Goal: Find specific page/section: Find specific page/section

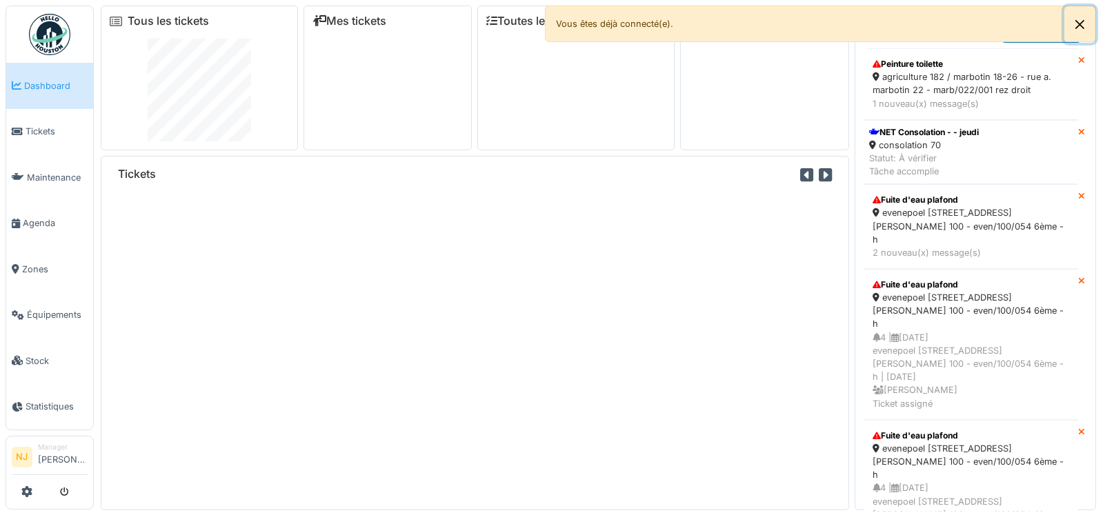
click at [1082, 21] on button "Close" at bounding box center [1080, 24] width 31 height 37
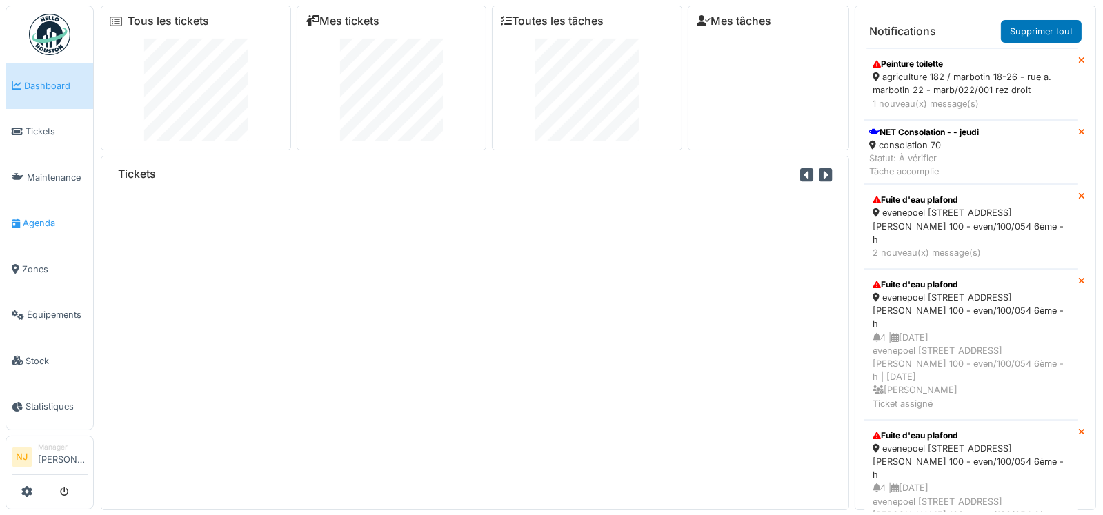
click at [39, 217] on span "Agenda" at bounding box center [55, 223] width 65 height 13
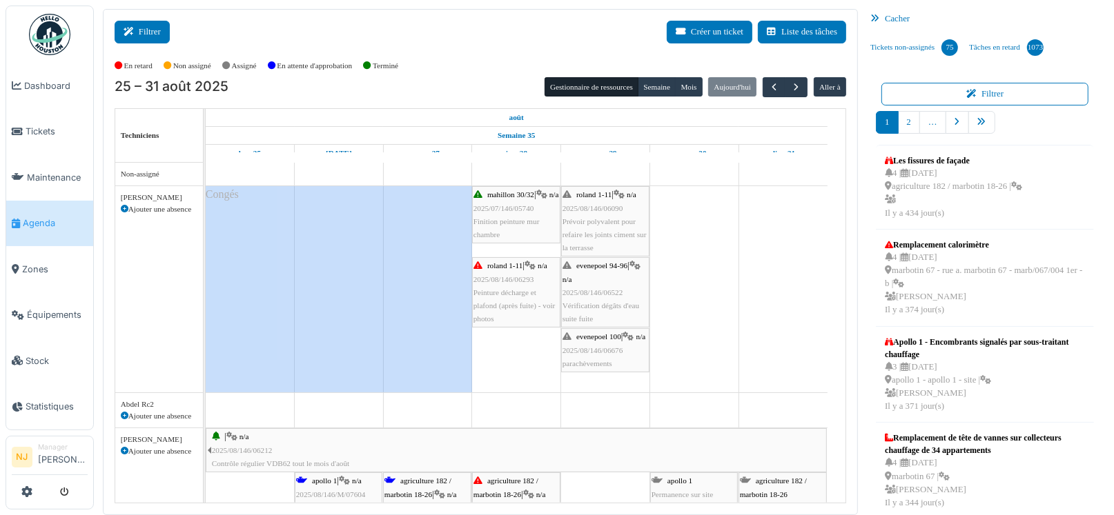
click at [144, 32] on button "Filtrer" at bounding box center [142, 32] width 55 height 23
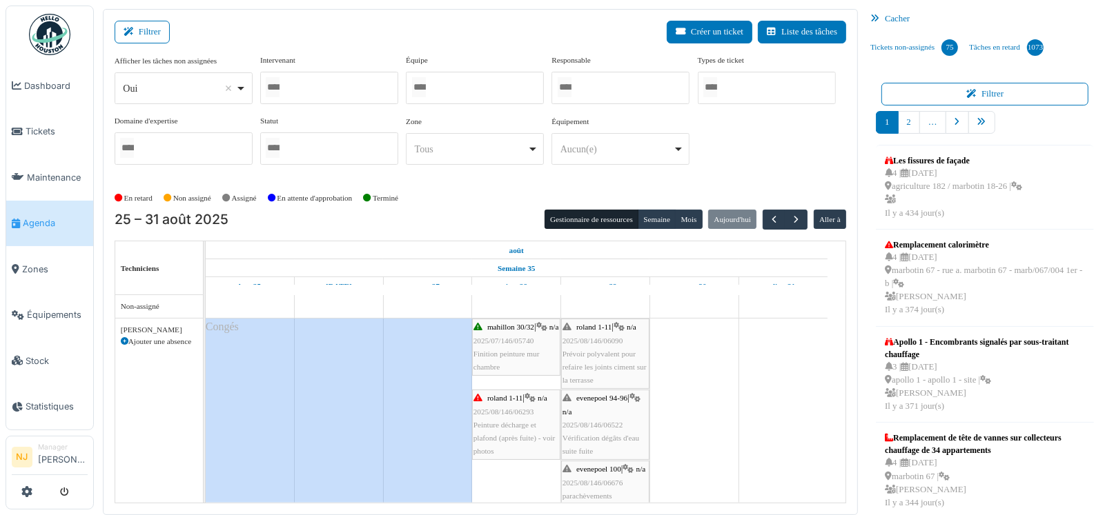
click at [439, 88] on div at bounding box center [475, 88] width 138 height 32
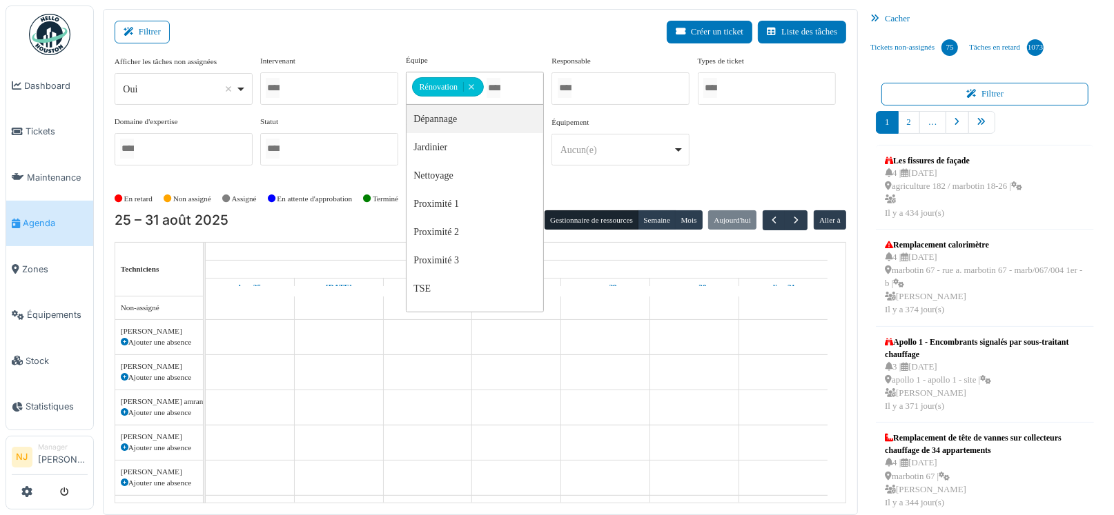
click at [440, 27] on div "Filtrer Créer un ticket Liste des tâches" at bounding box center [480, 38] width 731 height 34
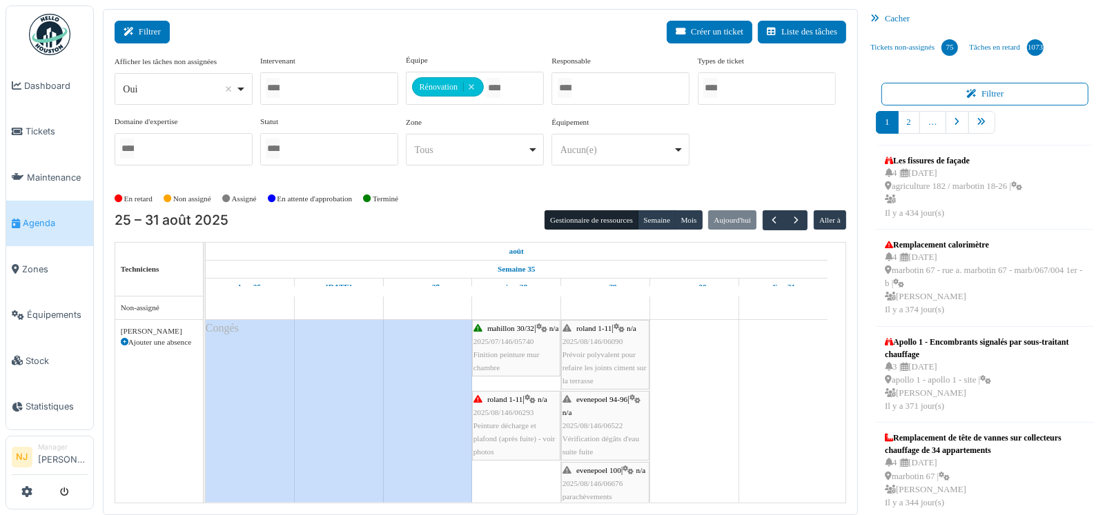
click at [140, 26] on button "Filtrer" at bounding box center [142, 32] width 55 height 23
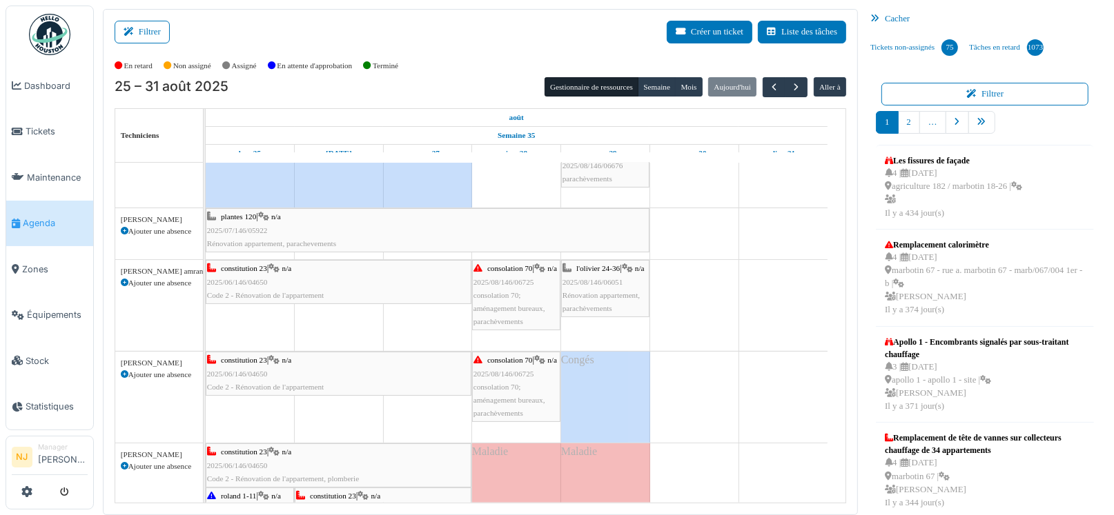
scroll to position [207, 0]
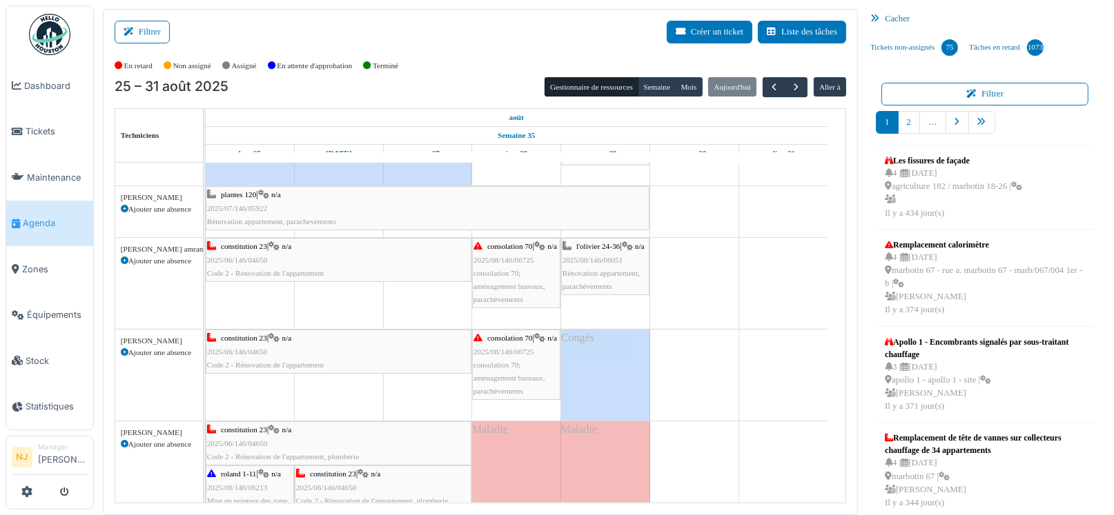
click at [612, 261] on div "l'olivier 24-36 | n/a 2025/08/146/06051 Rénovation appartement, parachèvements" at bounding box center [605, 266] width 86 height 53
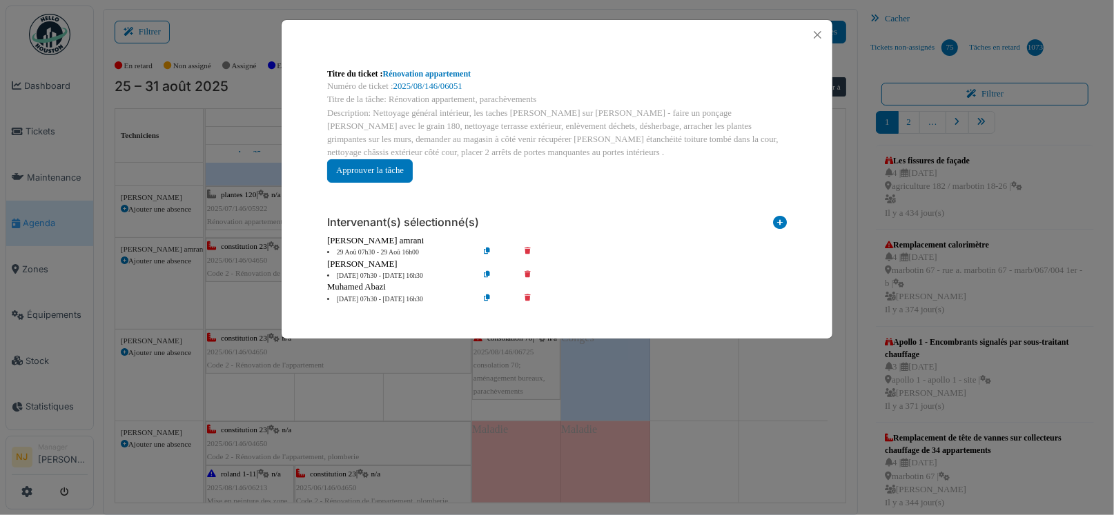
click at [526, 248] on icon at bounding box center [536, 253] width 39 height 10
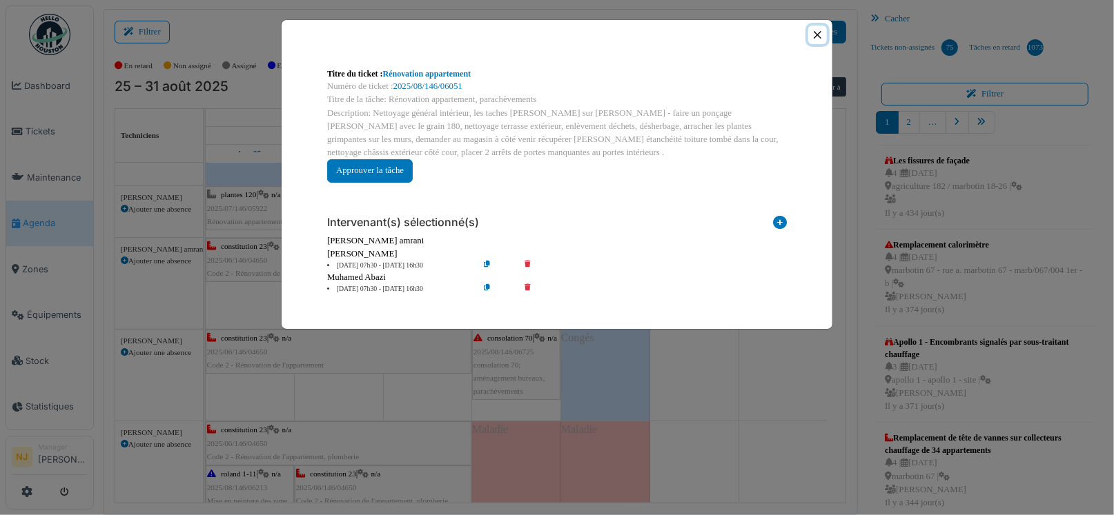
click at [814, 32] on button "Close" at bounding box center [817, 35] width 19 height 19
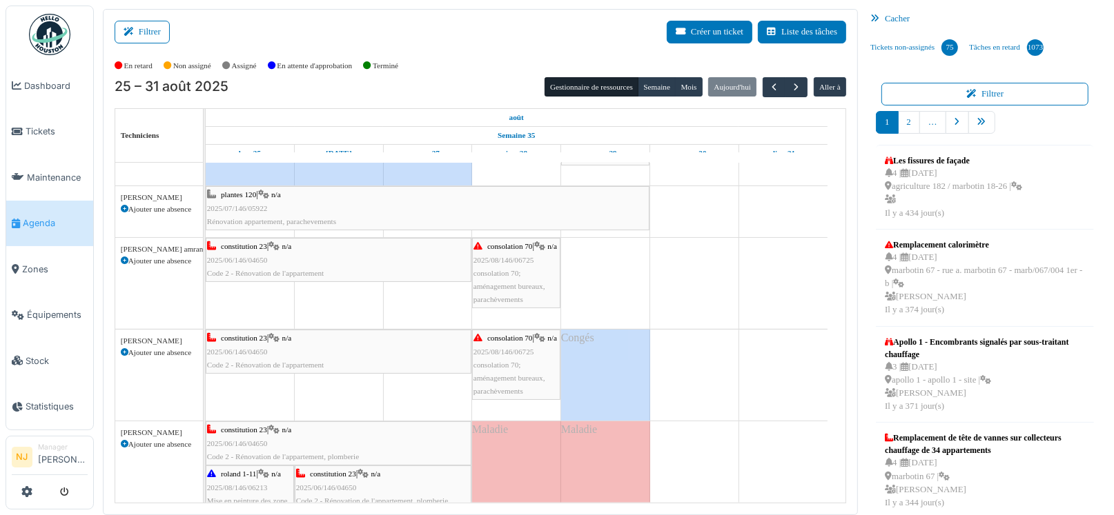
click at [121, 258] on icon at bounding box center [125, 261] width 8 height 8
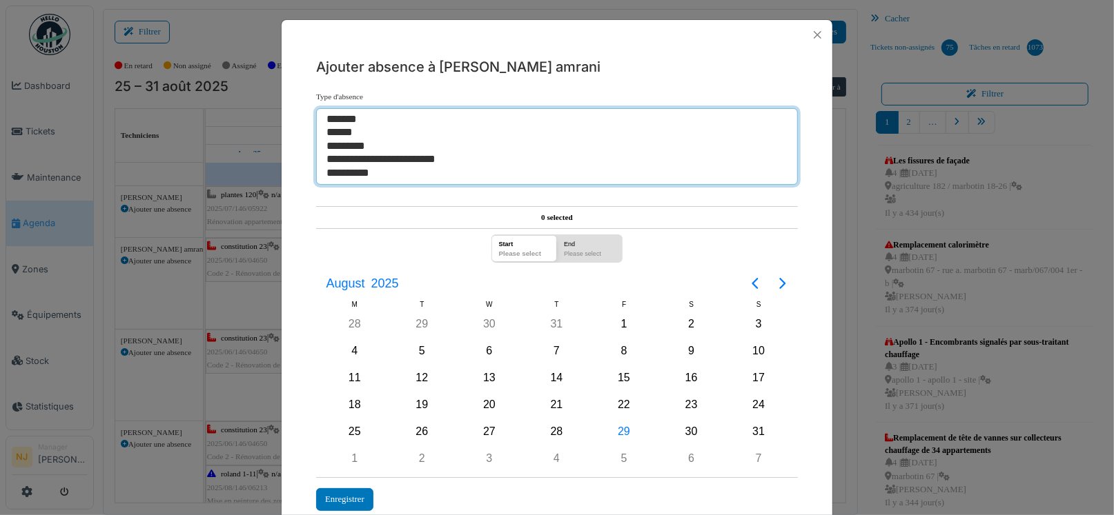
select select "**"
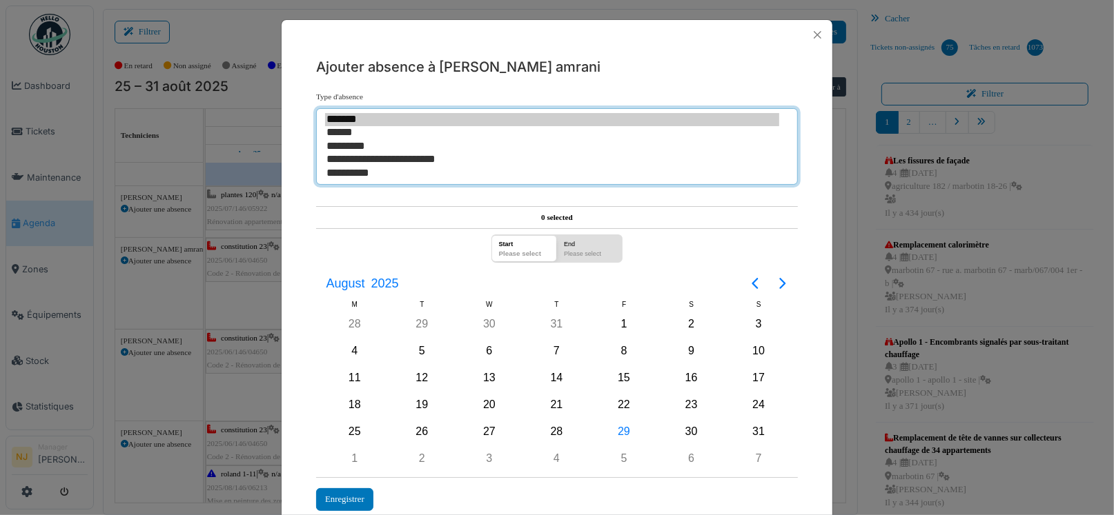
click at [339, 118] on option "*******" at bounding box center [552, 119] width 454 height 13
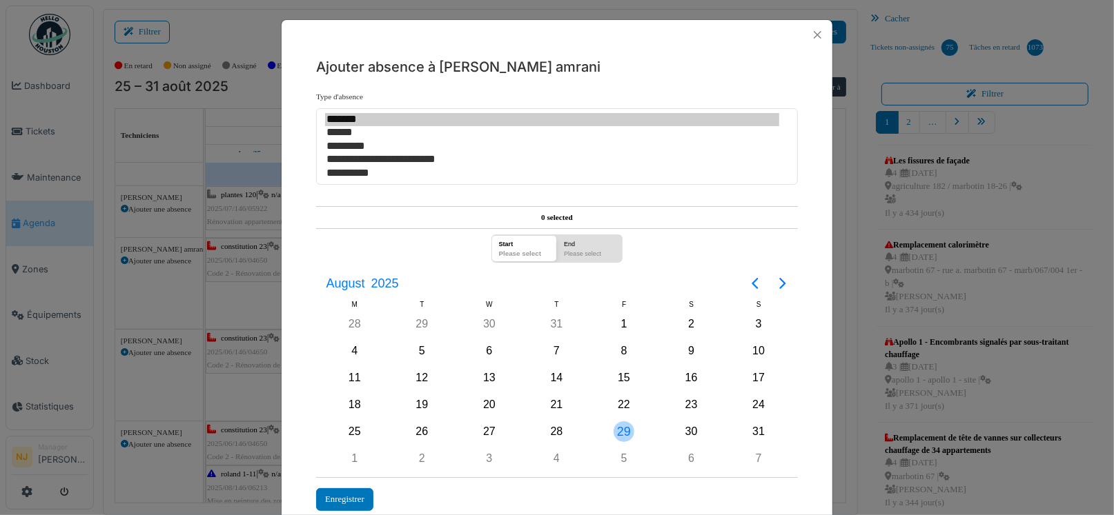
click at [615, 424] on div "29" at bounding box center [623, 432] width 21 height 21
click at [338, 493] on div "Enregistrer" at bounding box center [344, 499] width 57 height 23
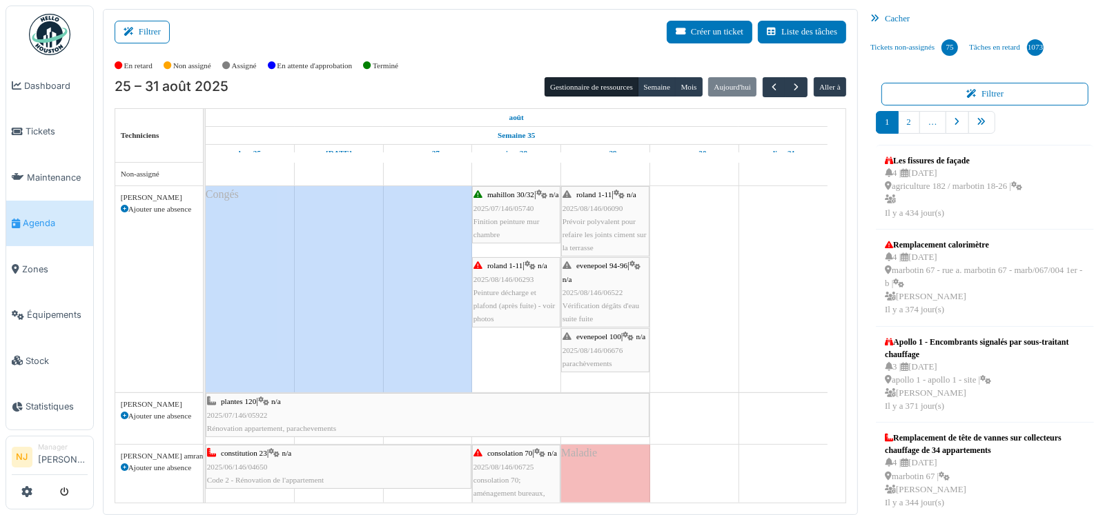
scroll to position [0, 0]
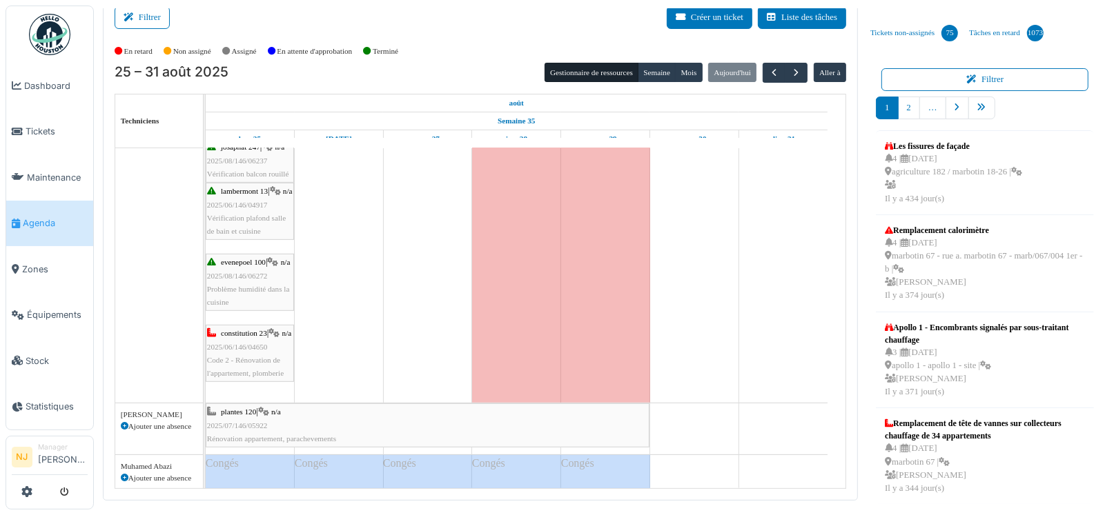
drag, startPoint x: 650, startPoint y: 425, endPoint x: 281, endPoint y: 420, distance: 369.1
click at [281, 420] on link "plantes 120 | n/a 2025/07/146/05922 Rénovation appartement, parachevements" at bounding box center [428, 426] width 444 height 44
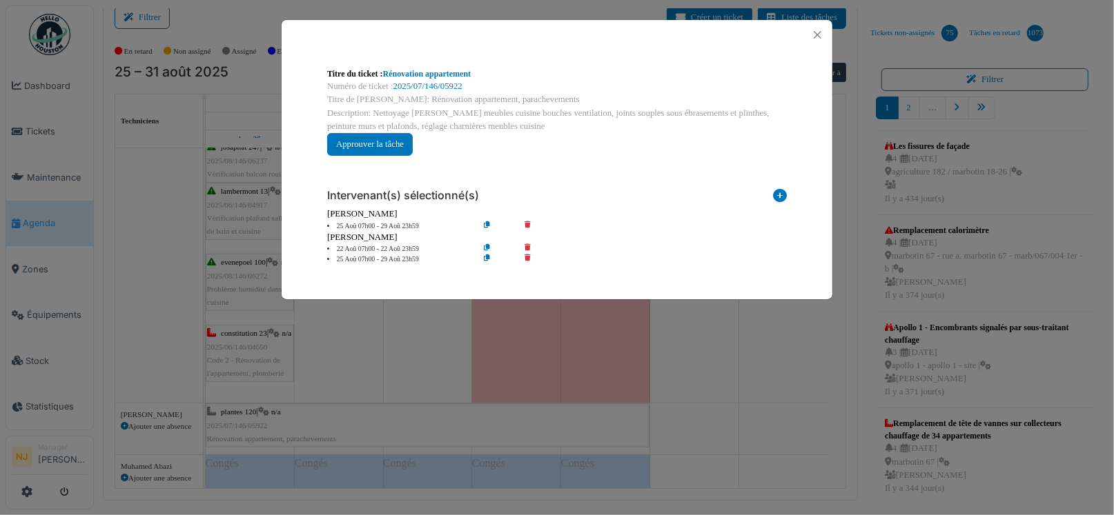
click at [791, 344] on div "Titre du ticket : Rénovation appartement Numéro de ticket : 2025/07/146/05922 T…" at bounding box center [557, 257] width 1114 height 515
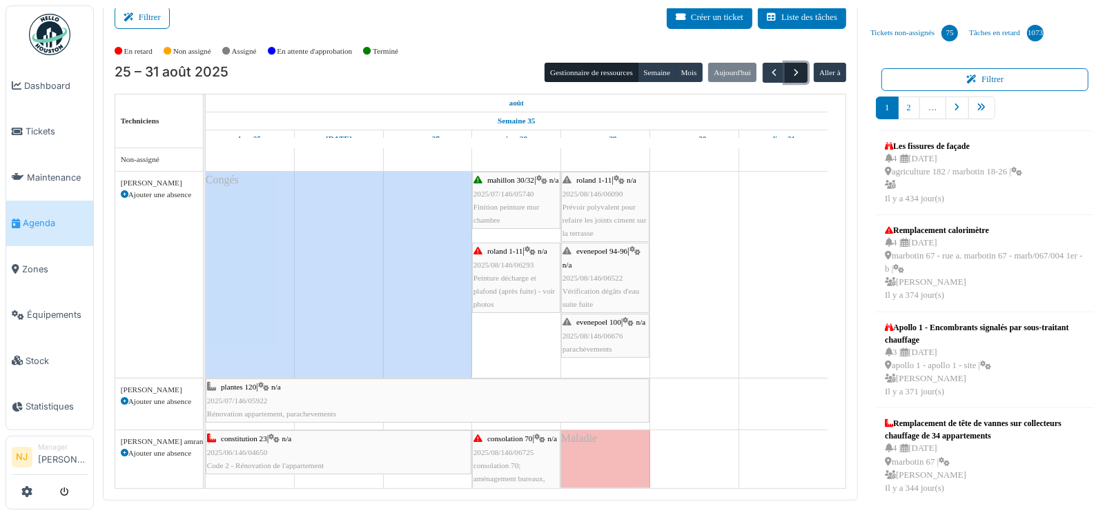
click at [790, 72] on span "button" at bounding box center [796, 73] width 12 height 12
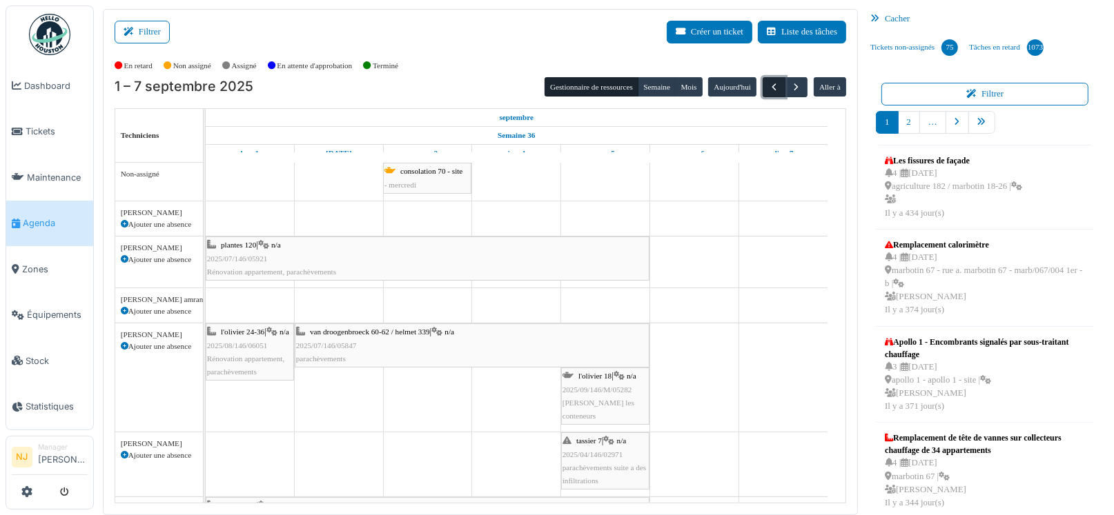
click at [768, 84] on span "button" at bounding box center [774, 87] width 12 height 12
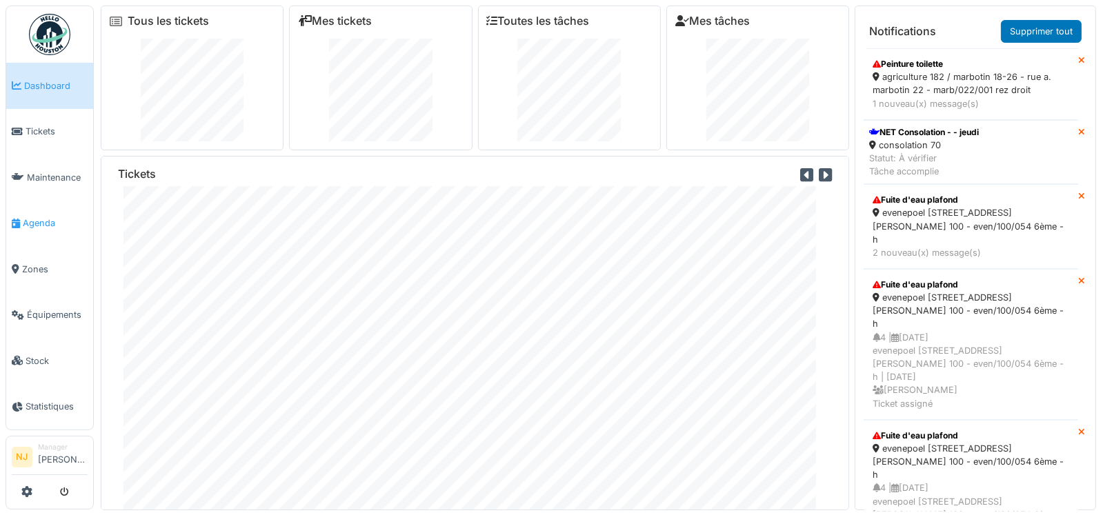
click at [40, 217] on span "Agenda" at bounding box center [55, 223] width 65 height 13
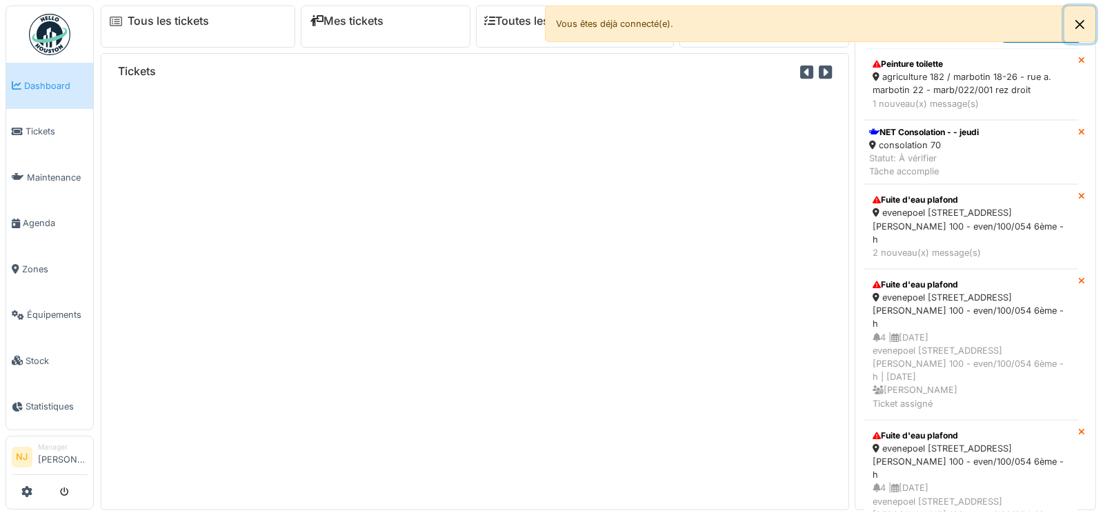
click at [1078, 20] on button "Close" at bounding box center [1080, 24] width 31 height 37
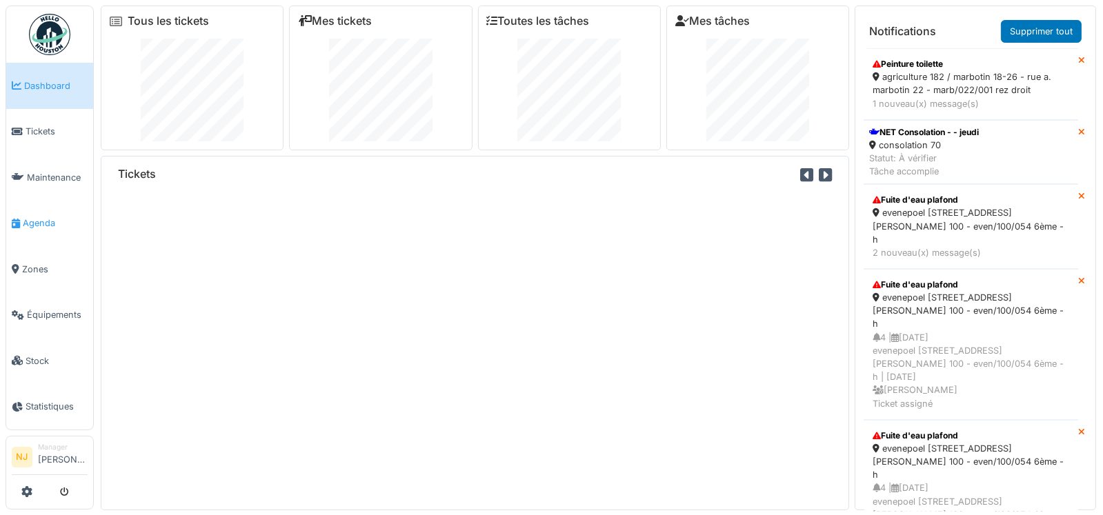
click at [46, 217] on span "Agenda" at bounding box center [55, 223] width 65 height 13
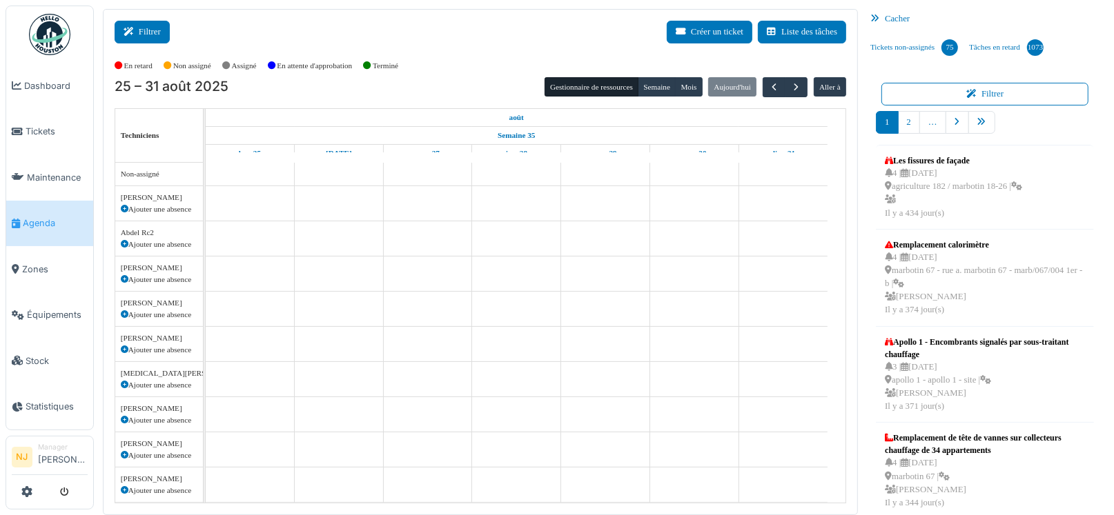
click at [152, 29] on button "Filtrer" at bounding box center [142, 32] width 55 height 23
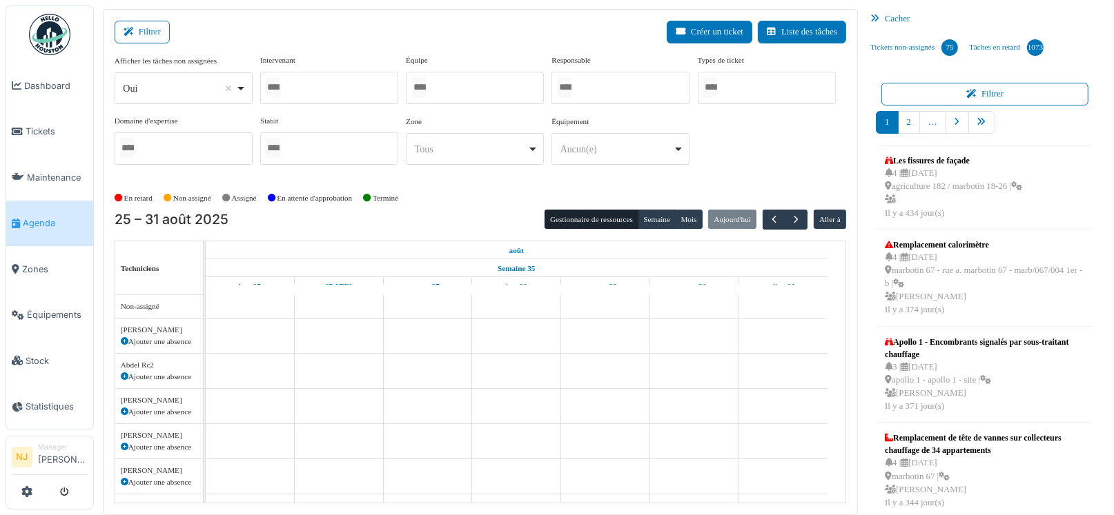
click at [424, 88] on input "Tous" at bounding box center [419, 87] width 14 height 20
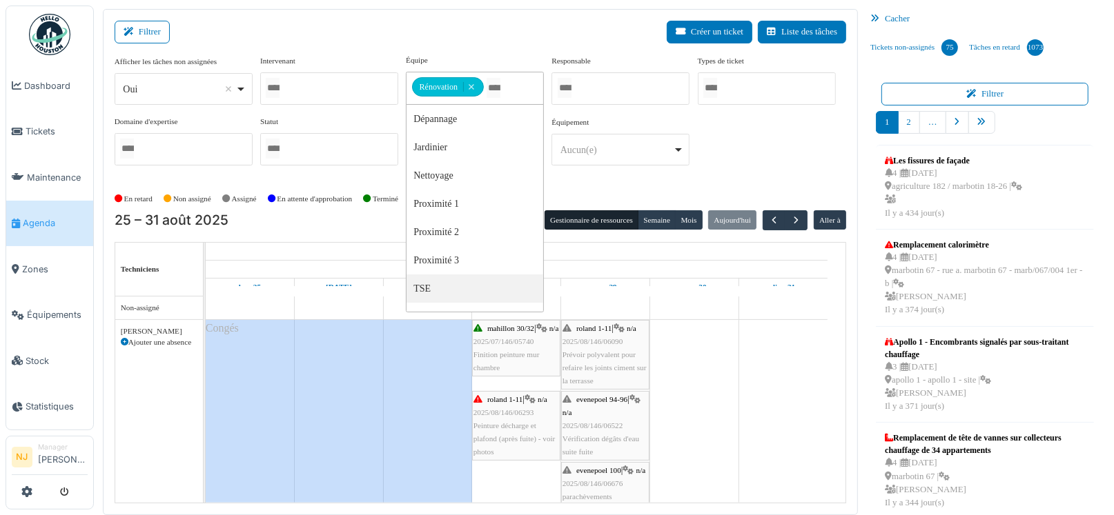
click at [584, 350] on span "Prévoir polyvalent pour refaire les joints ciment sur la terrasse" at bounding box center [604, 367] width 84 height 34
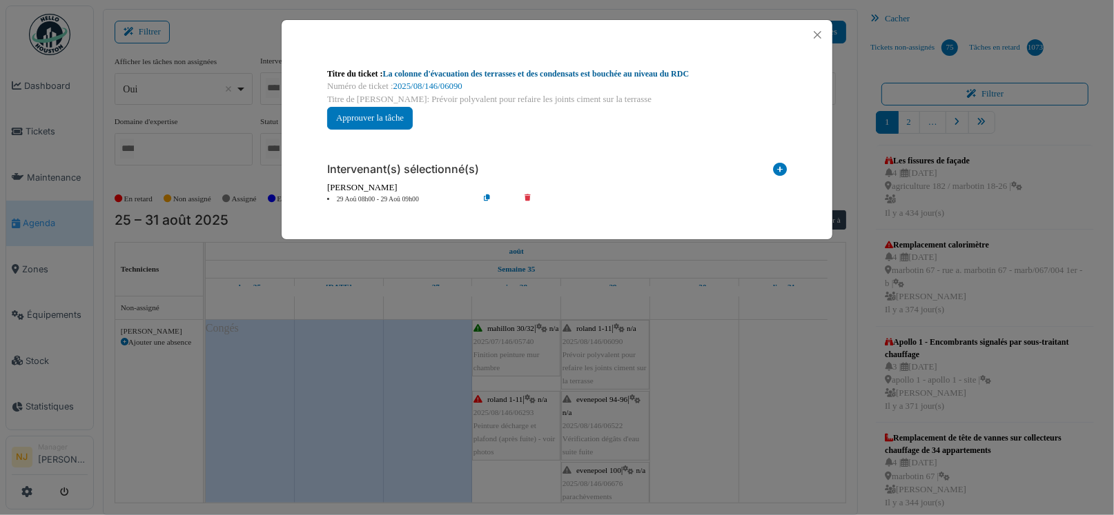
click at [456, 74] on link "La colonne d'évacuation des terrasses et des condensats est bouchée au niveau d…" at bounding box center [536, 74] width 306 height 10
click at [817, 32] on button "Close" at bounding box center [817, 35] width 19 height 19
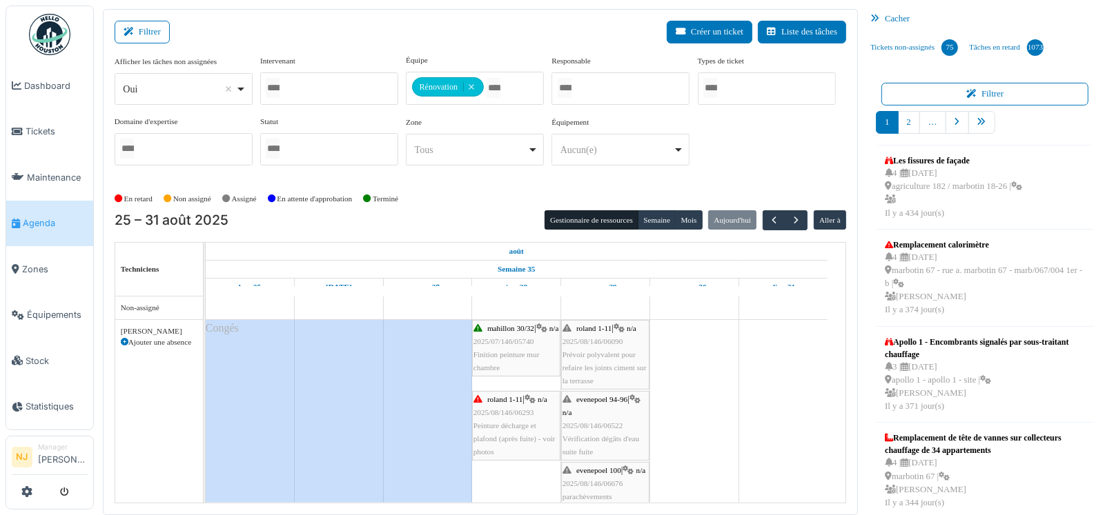
click at [595, 422] on span "2025/08/146/06522" at bounding box center [592, 426] width 61 height 8
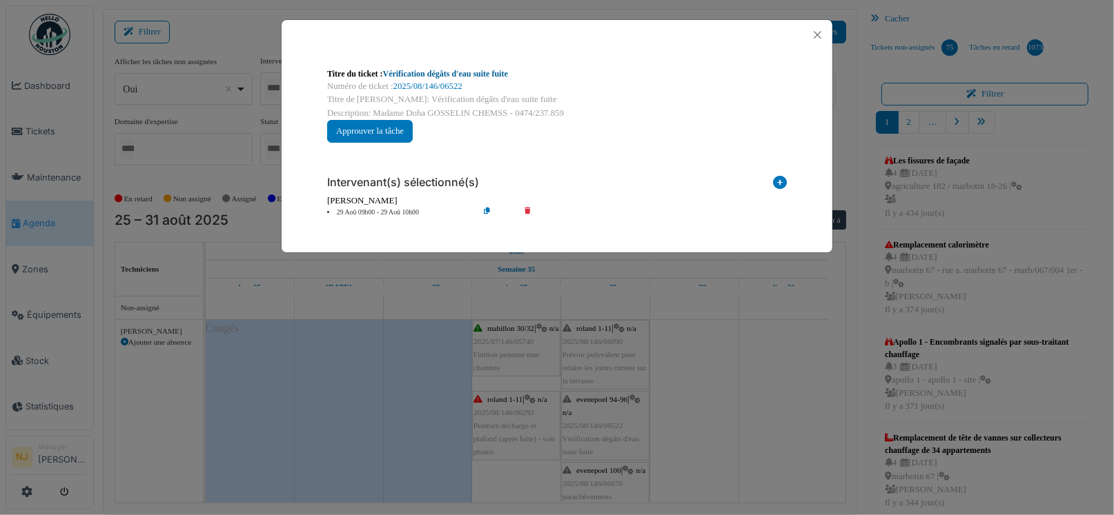
click at [412, 70] on link "Vérification dégâts d'eau suite fuite" at bounding box center [445, 74] width 125 height 10
click at [813, 35] on button "Close" at bounding box center [817, 35] width 19 height 19
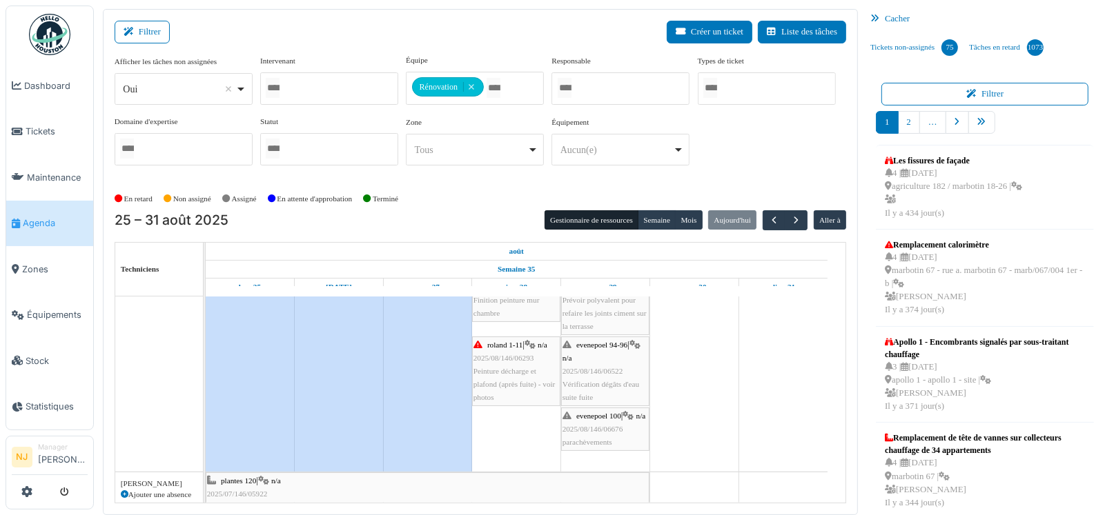
scroll to position [137, 0]
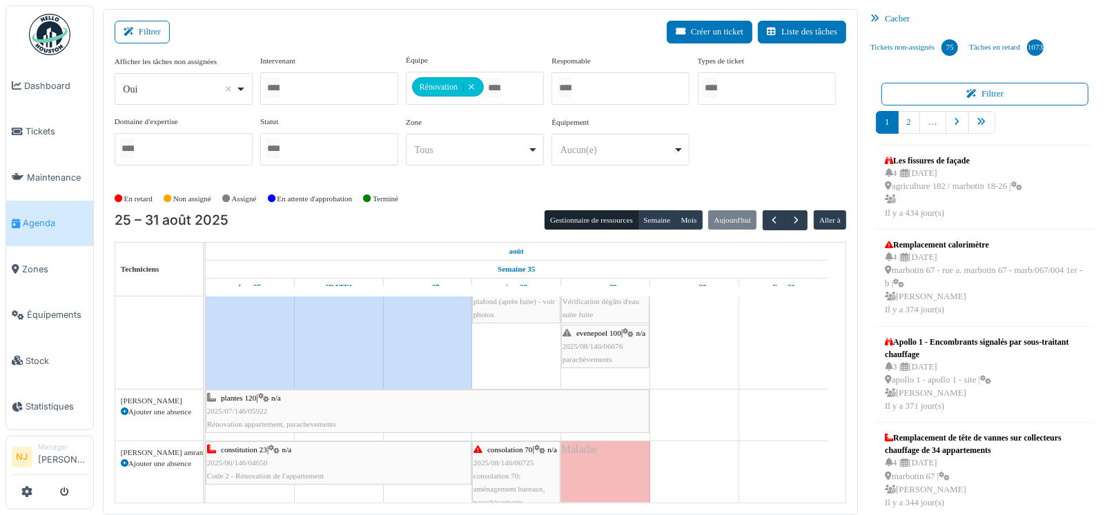
click at [608, 342] on div "evenepoel 100 | n/a 2025/08/146/06676 parachèvements" at bounding box center [605, 347] width 86 height 40
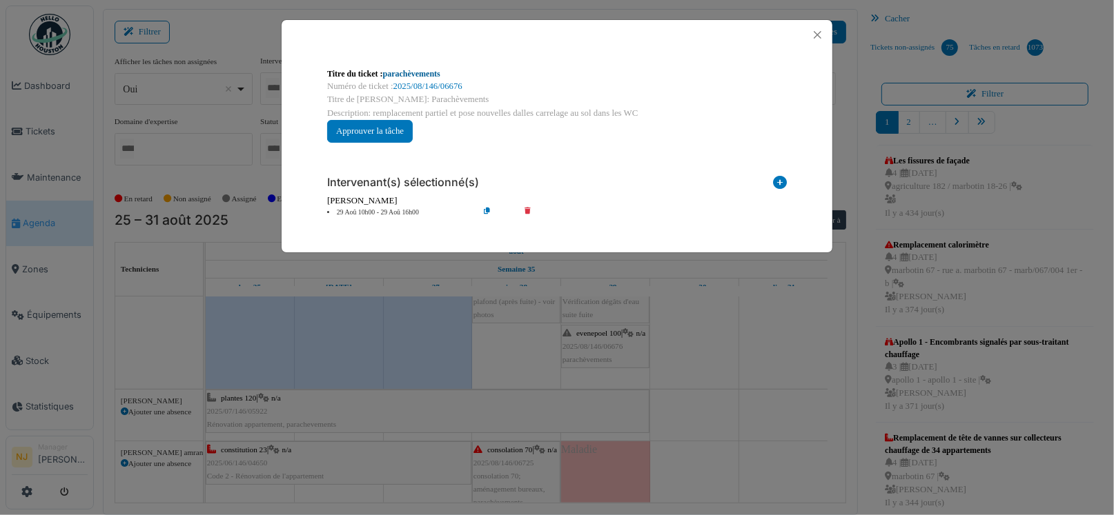
click at [412, 74] on link "parachèvements" at bounding box center [411, 74] width 57 height 10
click at [818, 34] on button "Close" at bounding box center [817, 35] width 19 height 19
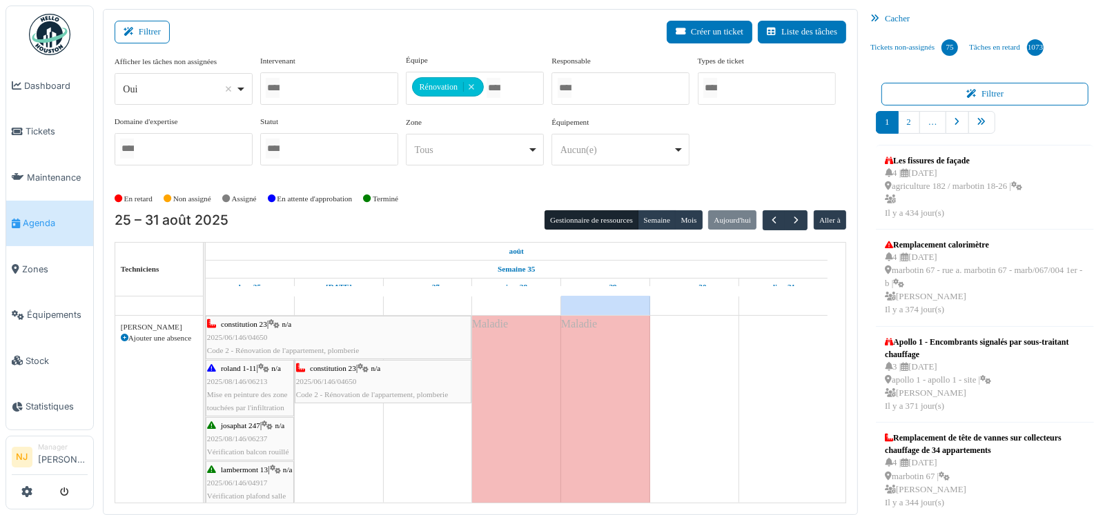
scroll to position [88, 0]
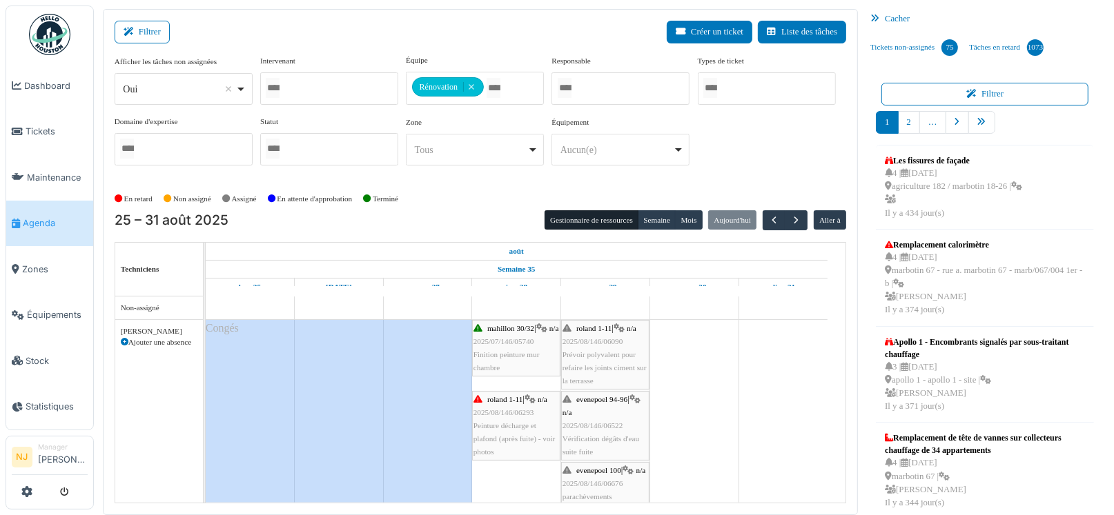
click at [600, 414] on div "evenepoel 94-96 | n/a 2025/08/146/06522 Vérification dégâts d'eau suite fuite" at bounding box center [605, 426] width 86 height 66
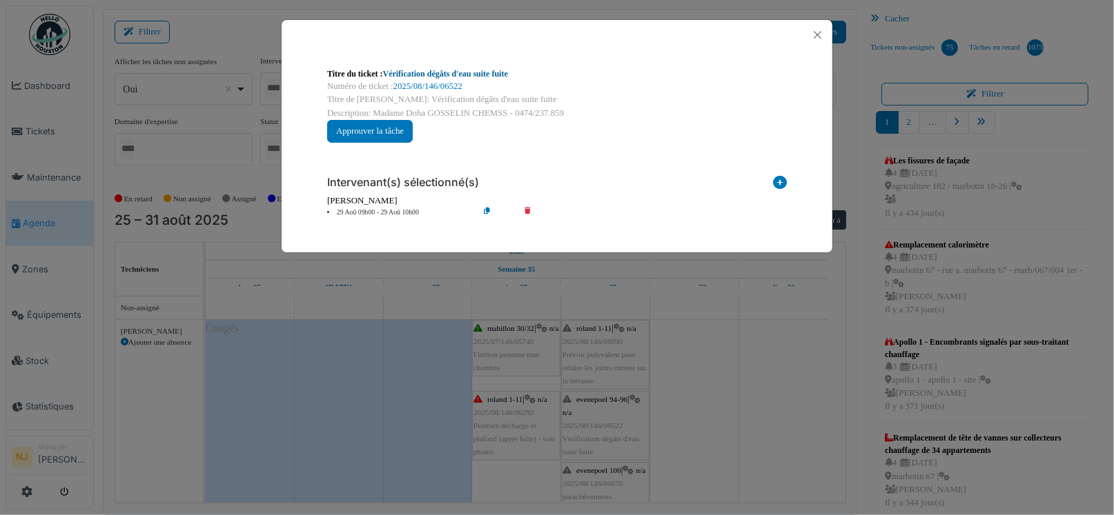
click at [454, 72] on link "Vérification dégâts d'eau suite fuite" at bounding box center [445, 74] width 125 height 10
click at [813, 32] on button "Close" at bounding box center [817, 35] width 19 height 19
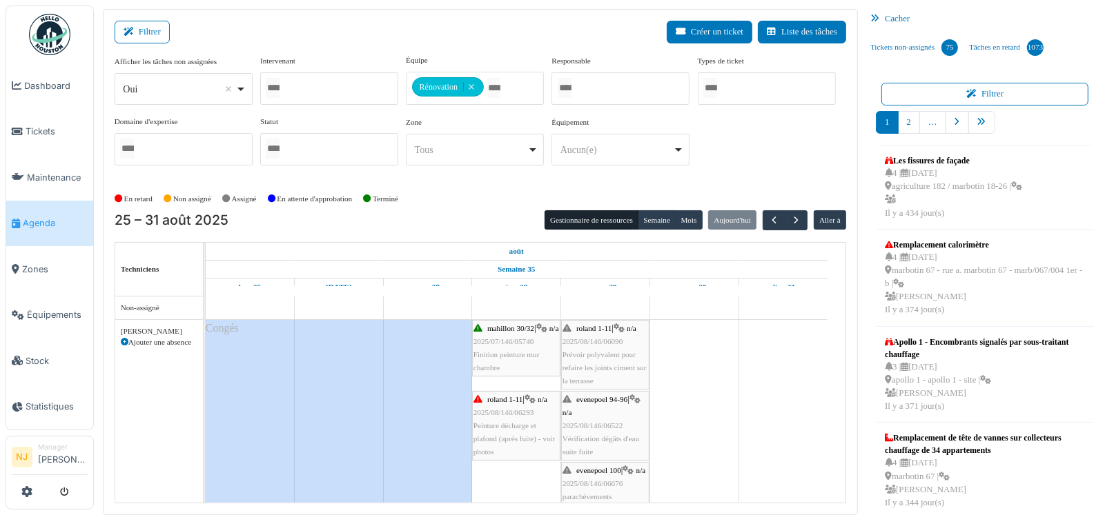
click at [589, 345] on div "roland 1-11 | n/a 2025/08/146/06090 Prévoir polyvalent pour refaire les joints …" at bounding box center [605, 355] width 86 height 66
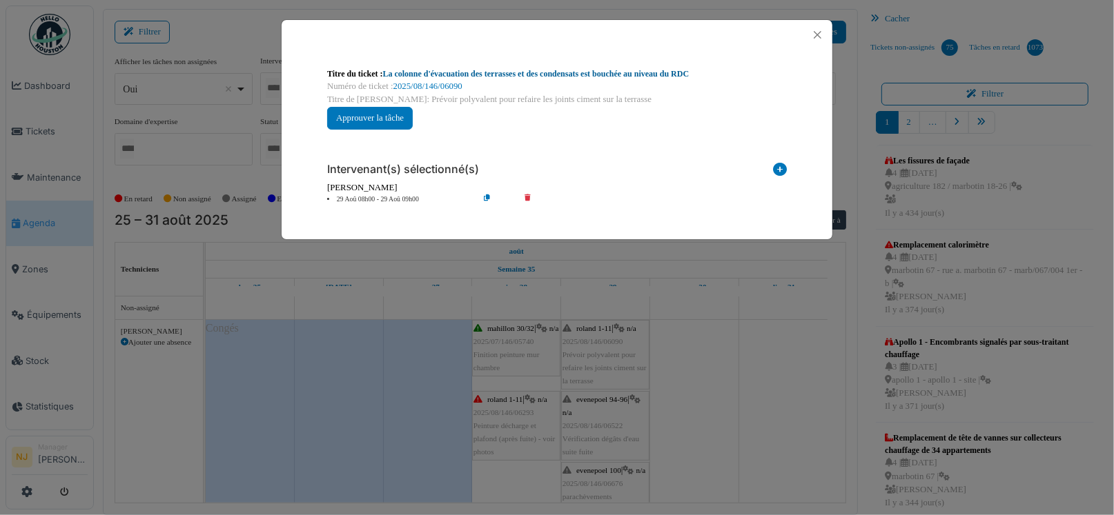
click at [464, 72] on link "La colonne d'évacuation des terrasses et des condensats est bouchée au niveau d…" at bounding box center [536, 74] width 306 height 10
click at [818, 32] on button "Close" at bounding box center [817, 35] width 19 height 19
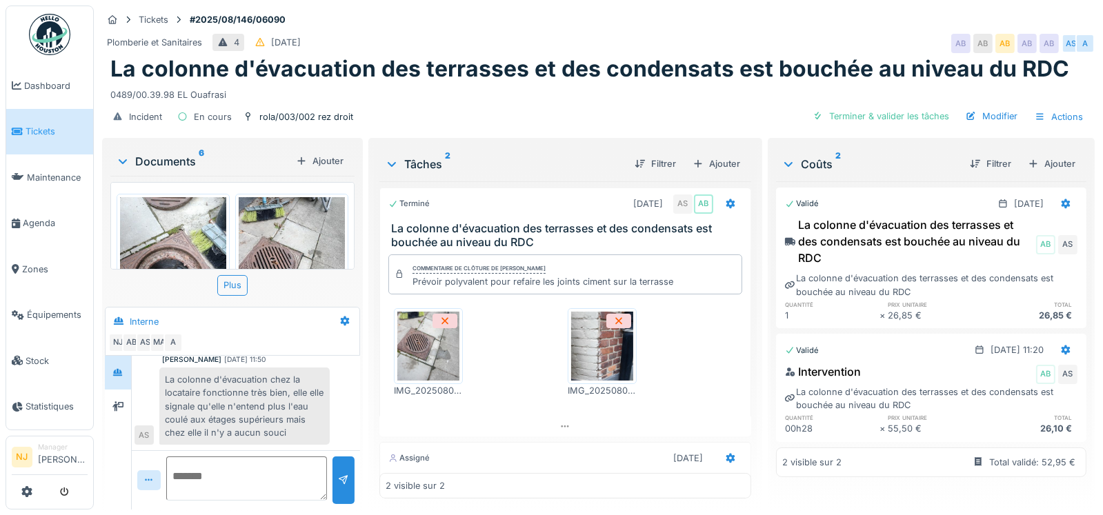
scroll to position [108, 0]
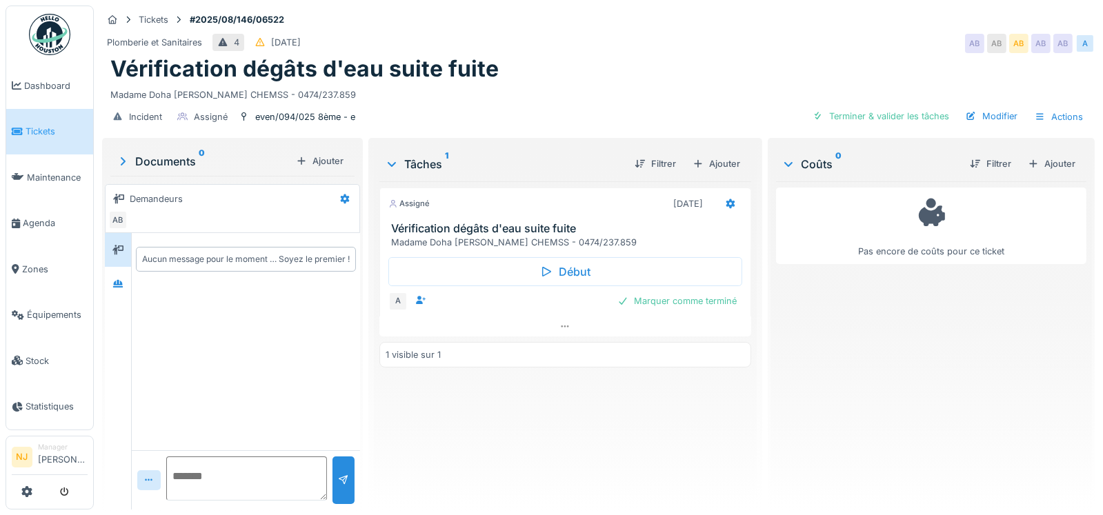
scroll to position [10, 0]
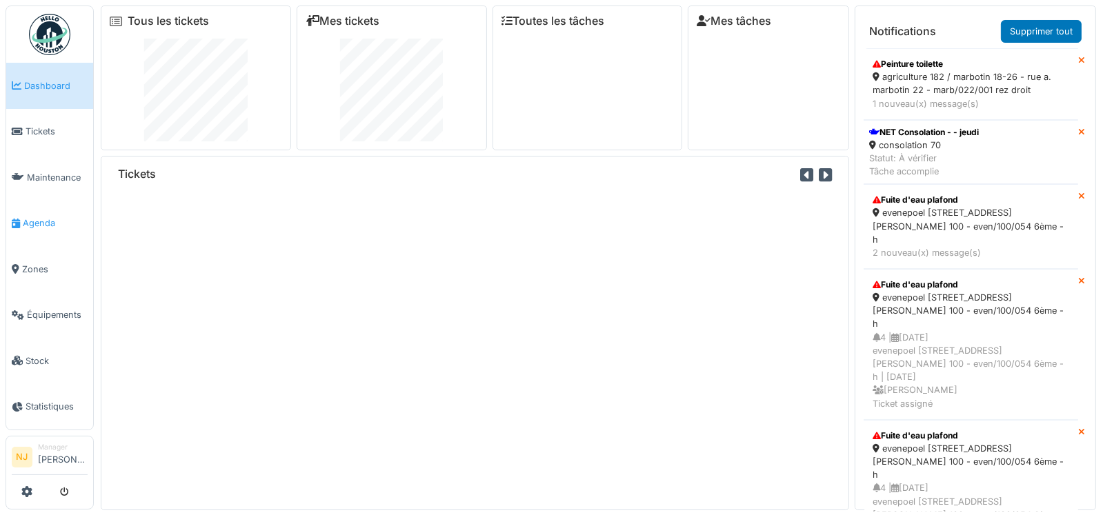
click at [34, 217] on span "Agenda" at bounding box center [55, 223] width 65 height 13
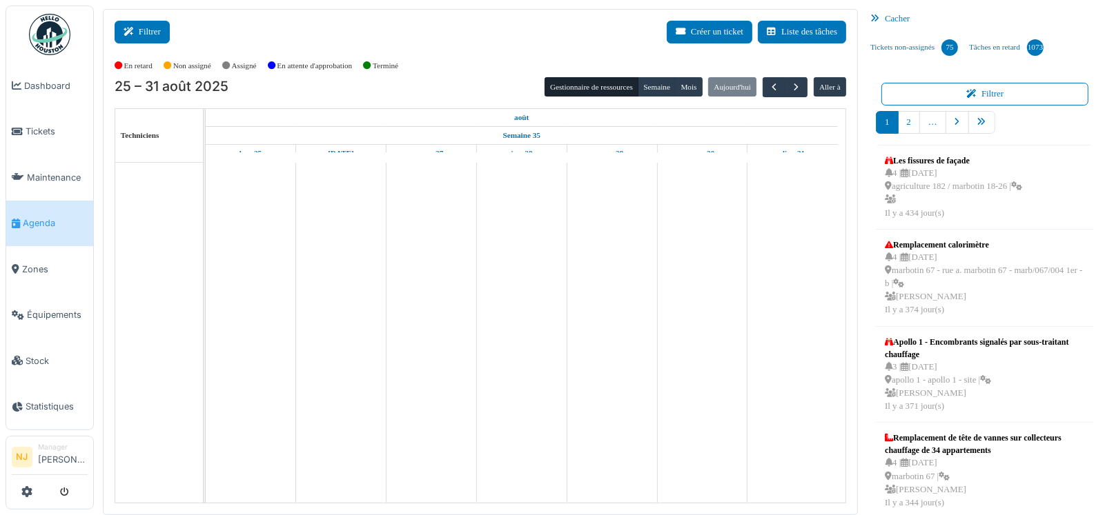
click at [148, 30] on button "Filtrer" at bounding box center [142, 32] width 55 height 23
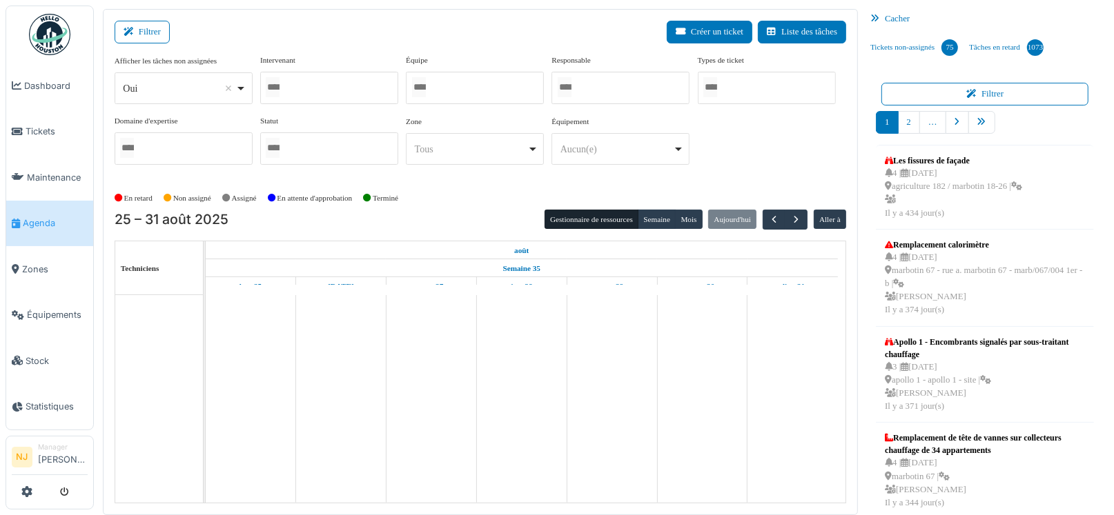
click at [453, 90] on div at bounding box center [475, 88] width 138 height 32
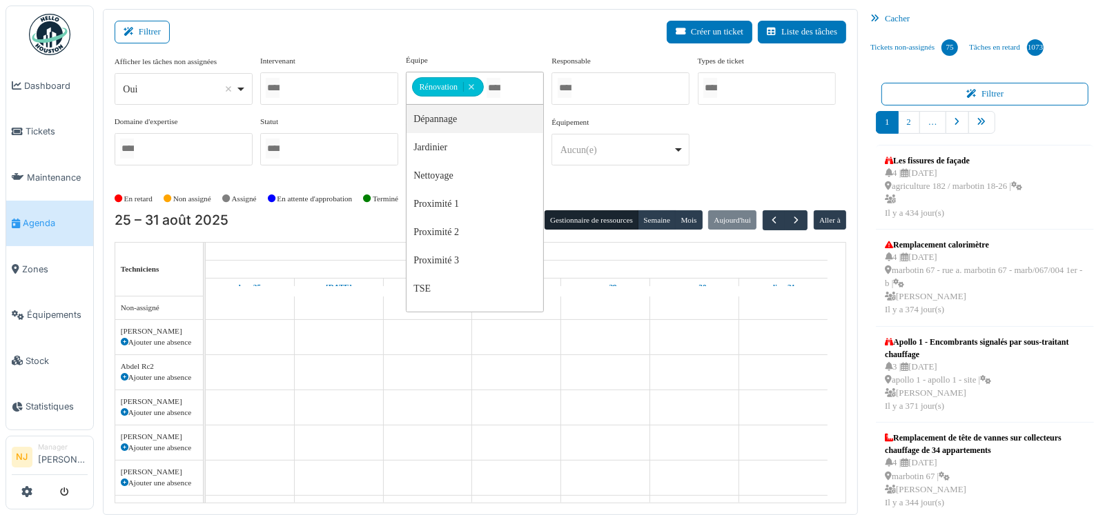
click at [497, 21] on div "Filtrer Créer un ticket Liste des tâches" at bounding box center [480, 38] width 731 height 34
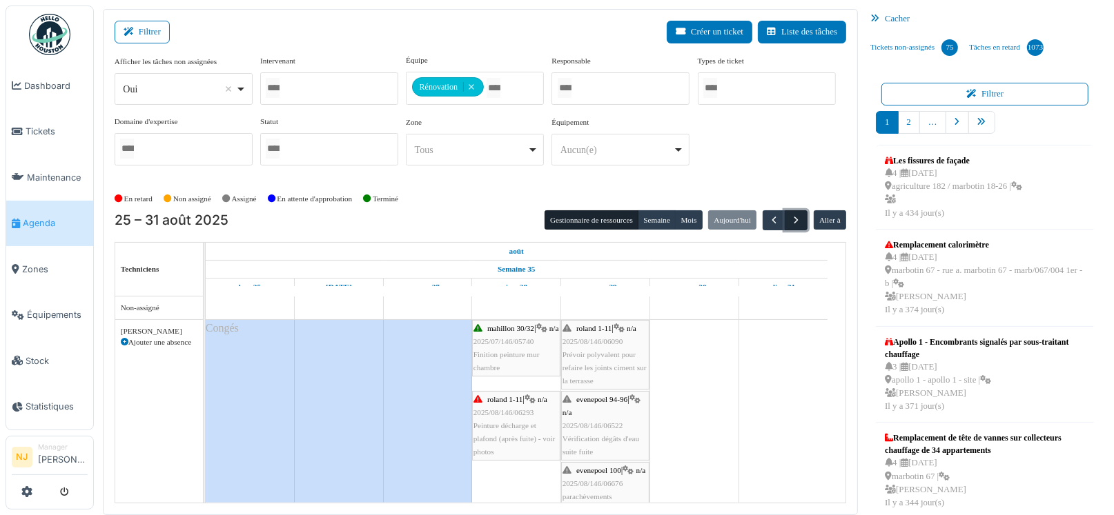
click at [790, 218] on span "button" at bounding box center [796, 221] width 12 height 12
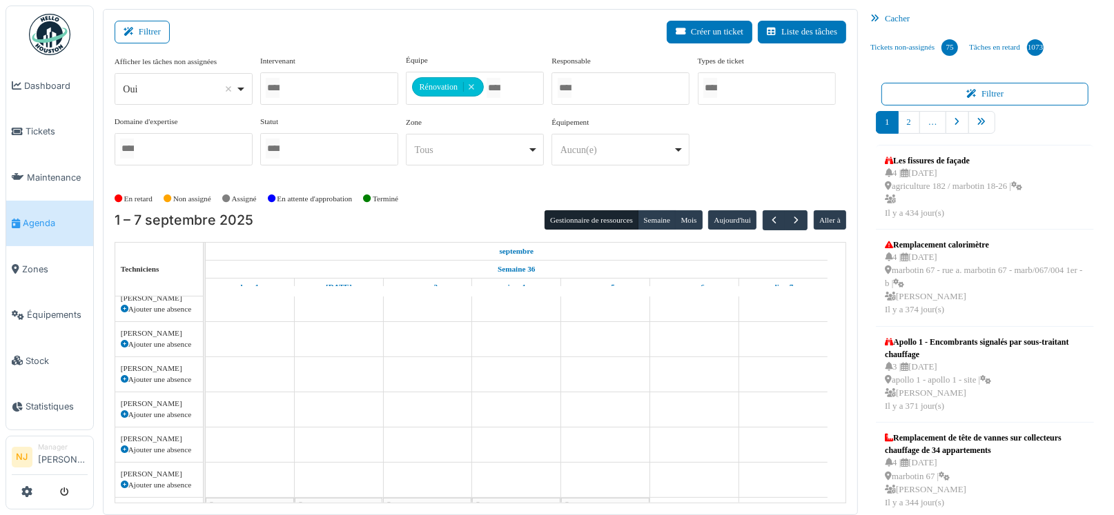
click at [451, 21] on div "Filtrer Créer un ticket Liste des tâches" at bounding box center [480, 38] width 731 height 34
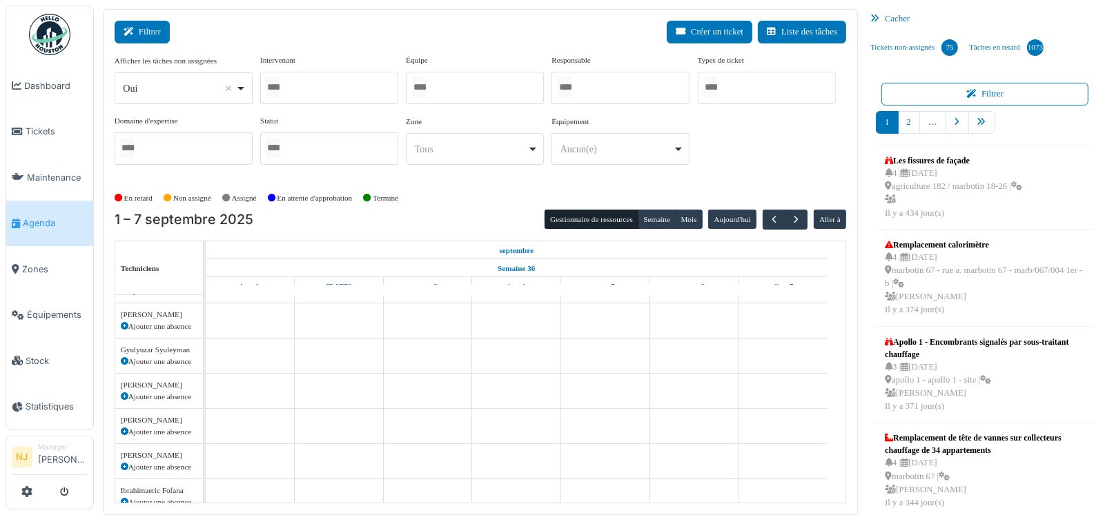
click at [137, 28] on icon at bounding box center [130, 32] width 15 height 9
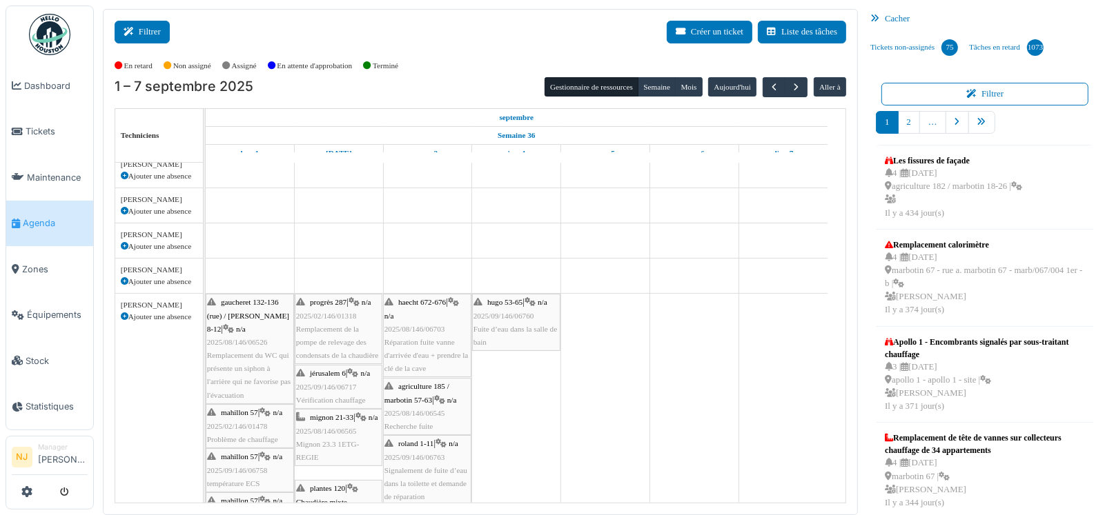
click at [137, 31] on icon at bounding box center [130, 32] width 15 height 9
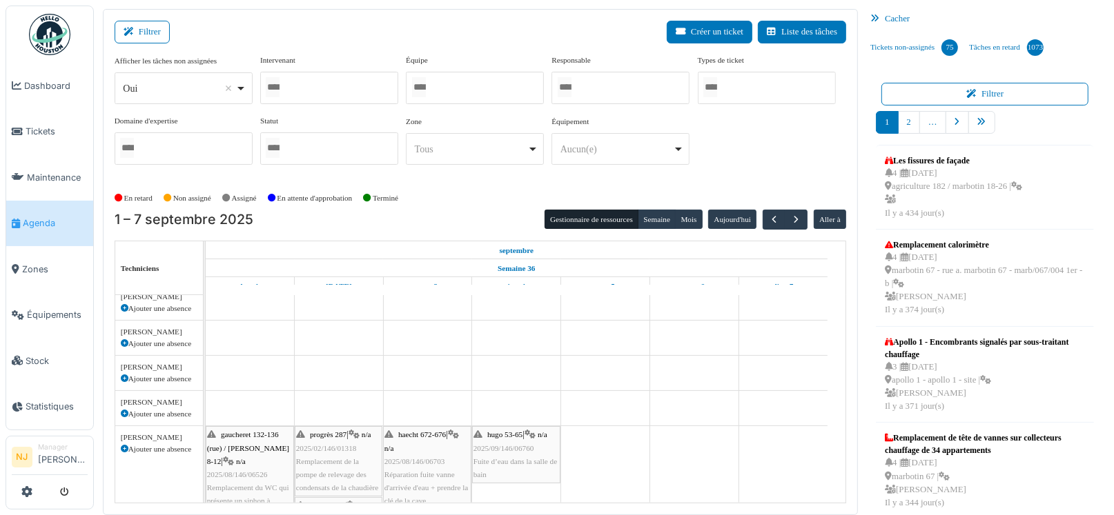
click at [440, 86] on div at bounding box center [475, 88] width 138 height 32
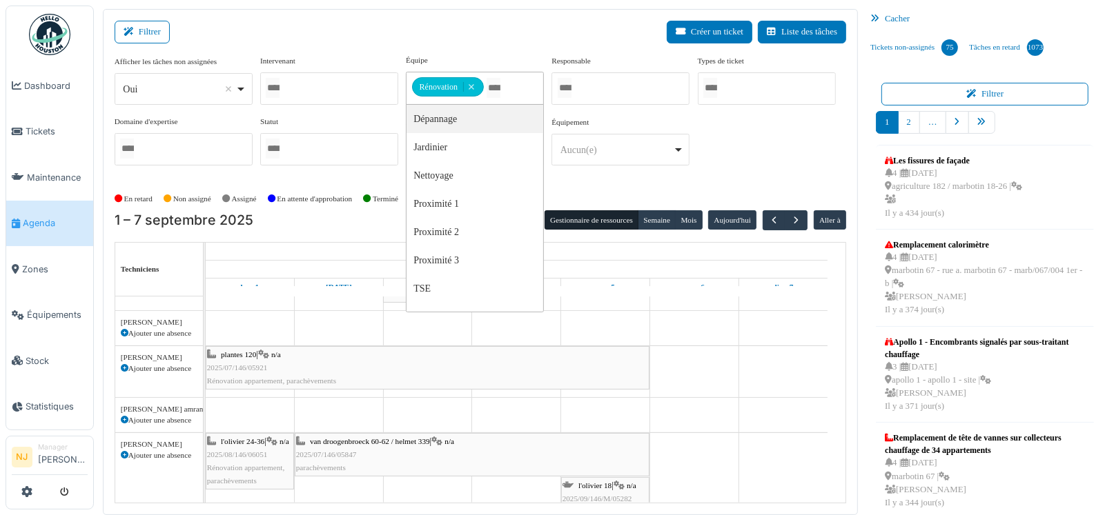
click at [474, 18] on div "Filtrer Créer un ticket Liste des tâches Afficher les tâches non assignées *** …" at bounding box center [480, 262] width 755 height 506
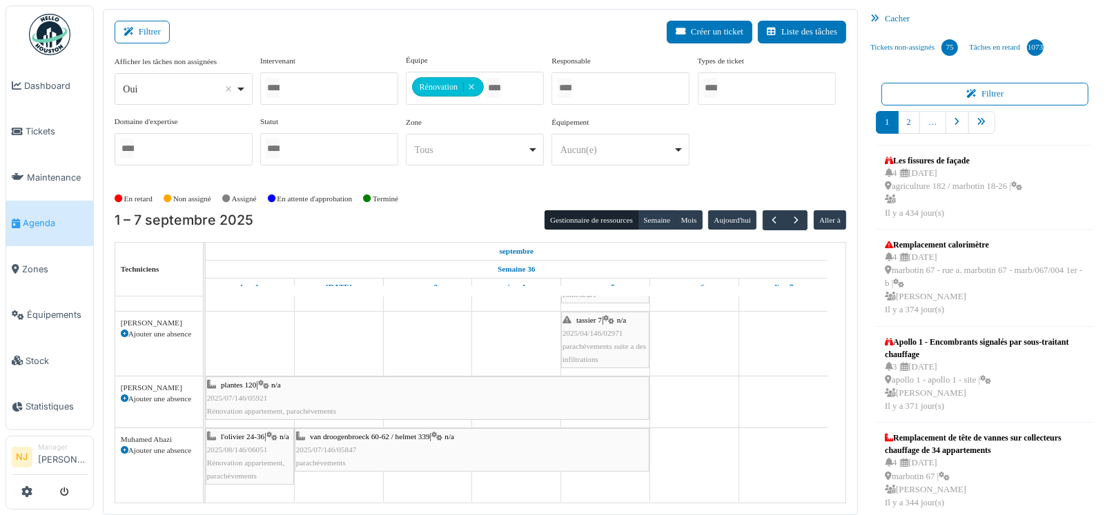
scroll to position [117, 0]
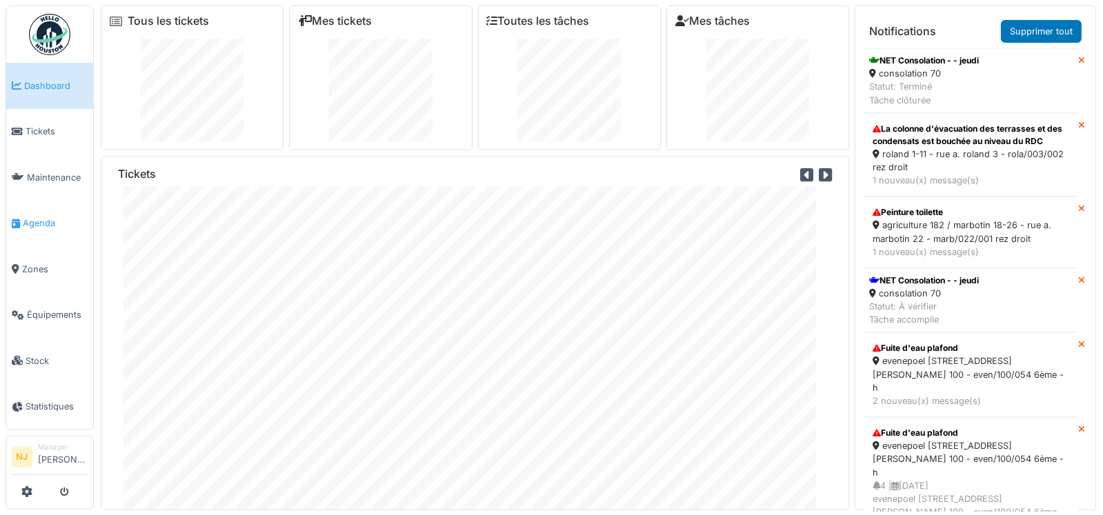
click at [38, 217] on span "Agenda" at bounding box center [55, 223] width 65 height 13
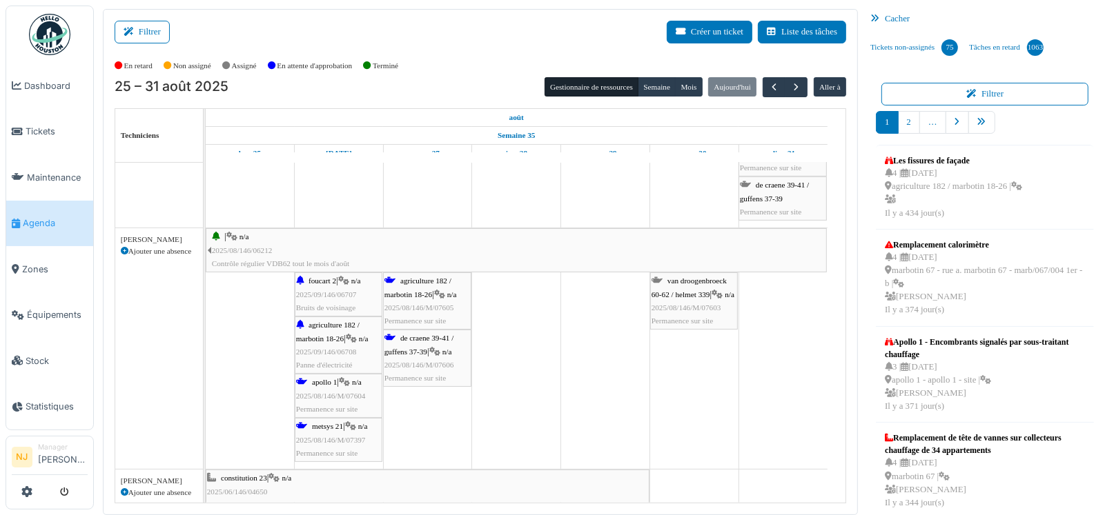
scroll to position [689, 0]
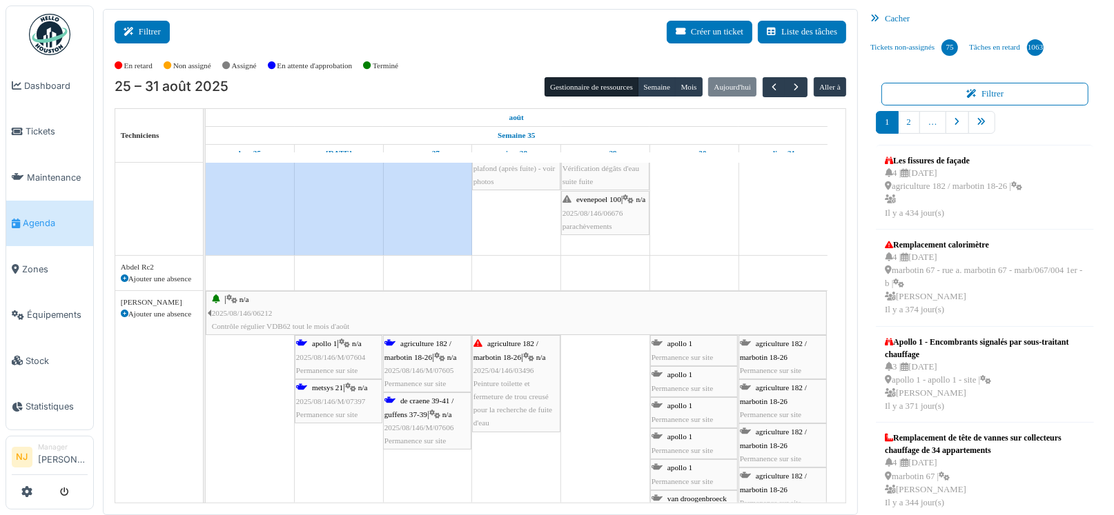
click at [149, 29] on button "Filtrer" at bounding box center [142, 32] width 55 height 23
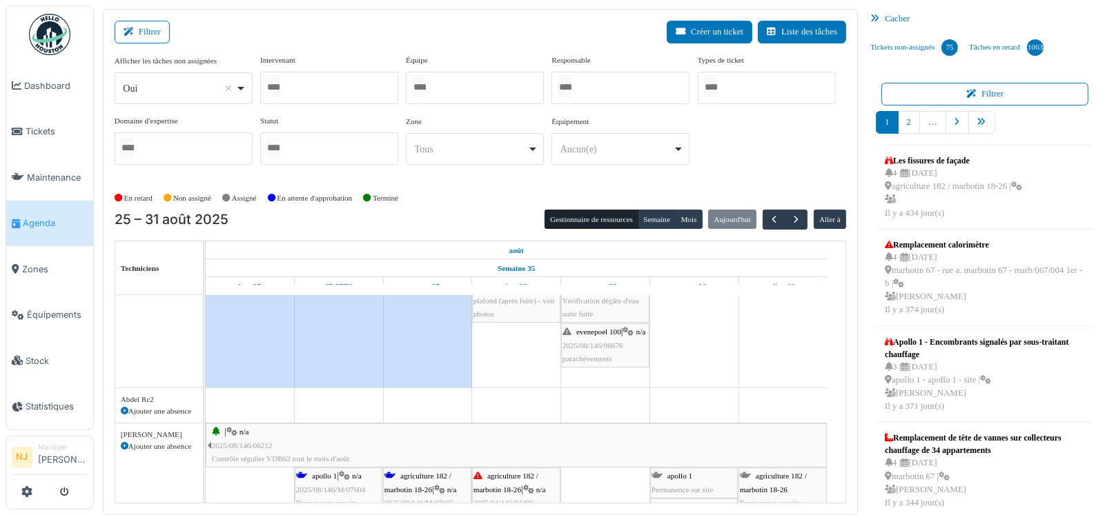
click at [337, 83] on div at bounding box center [329, 88] width 138 height 32
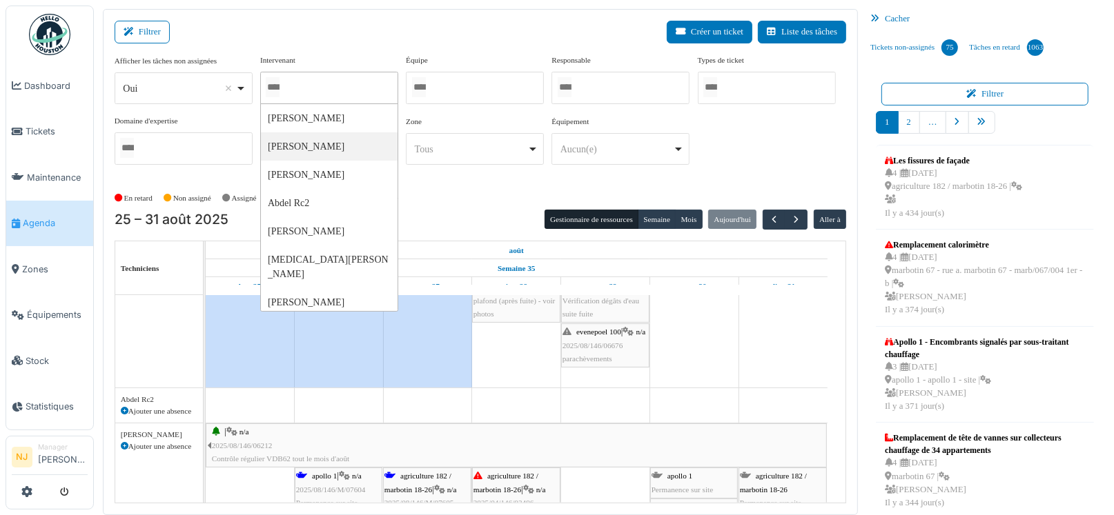
click at [348, 17] on div "Filtrer Créer un ticket Liste des tâches Afficher les tâches non assignées *** …" at bounding box center [480, 262] width 755 height 506
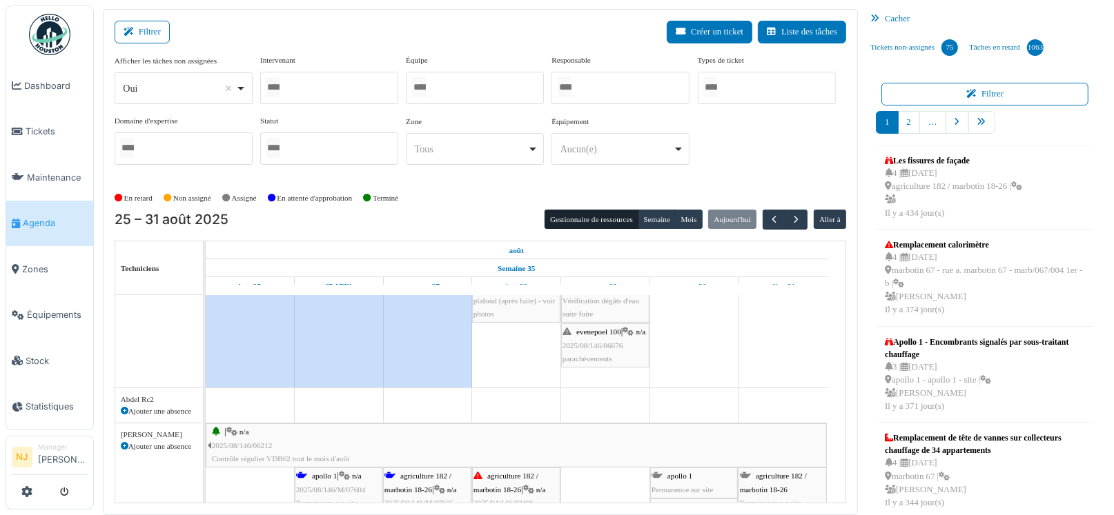
click at [473, 76] on div at bounding box center [475, 88] width 138 height 32
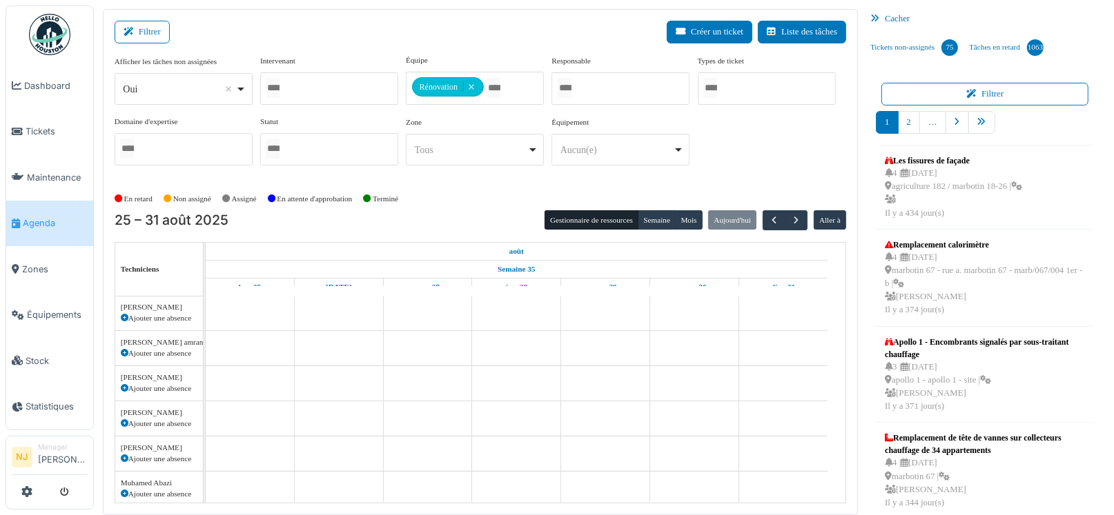
click at [471, 46] on div "Filtrer Créer un ticket Liste des tâches" at bounding box center [480, 38] width 731 height 34
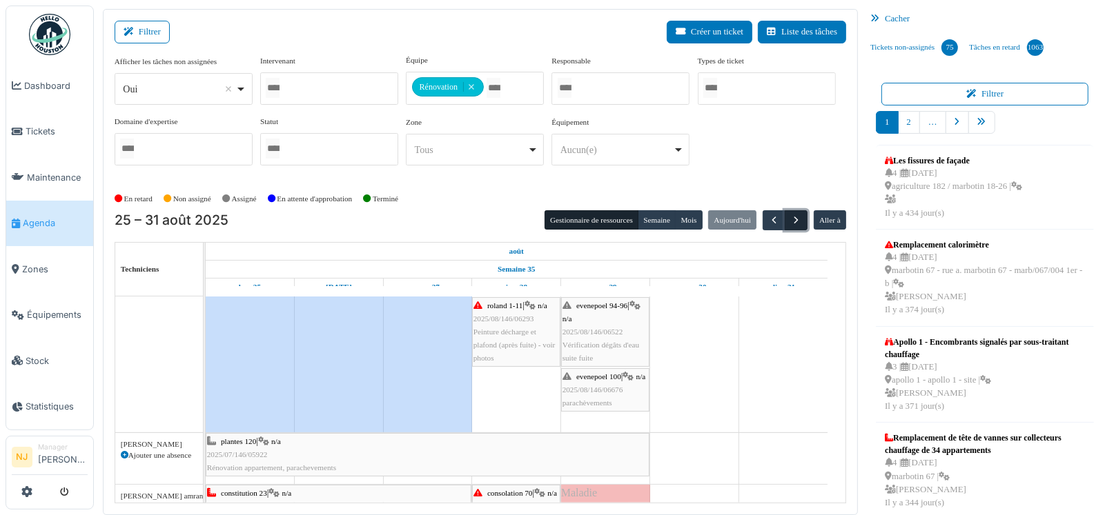
click at [790, 217] on span "button" at bounding box center [796, 221] width 12 height 12
